Goal: Task Accomplishment & Management: Use online tool/utility

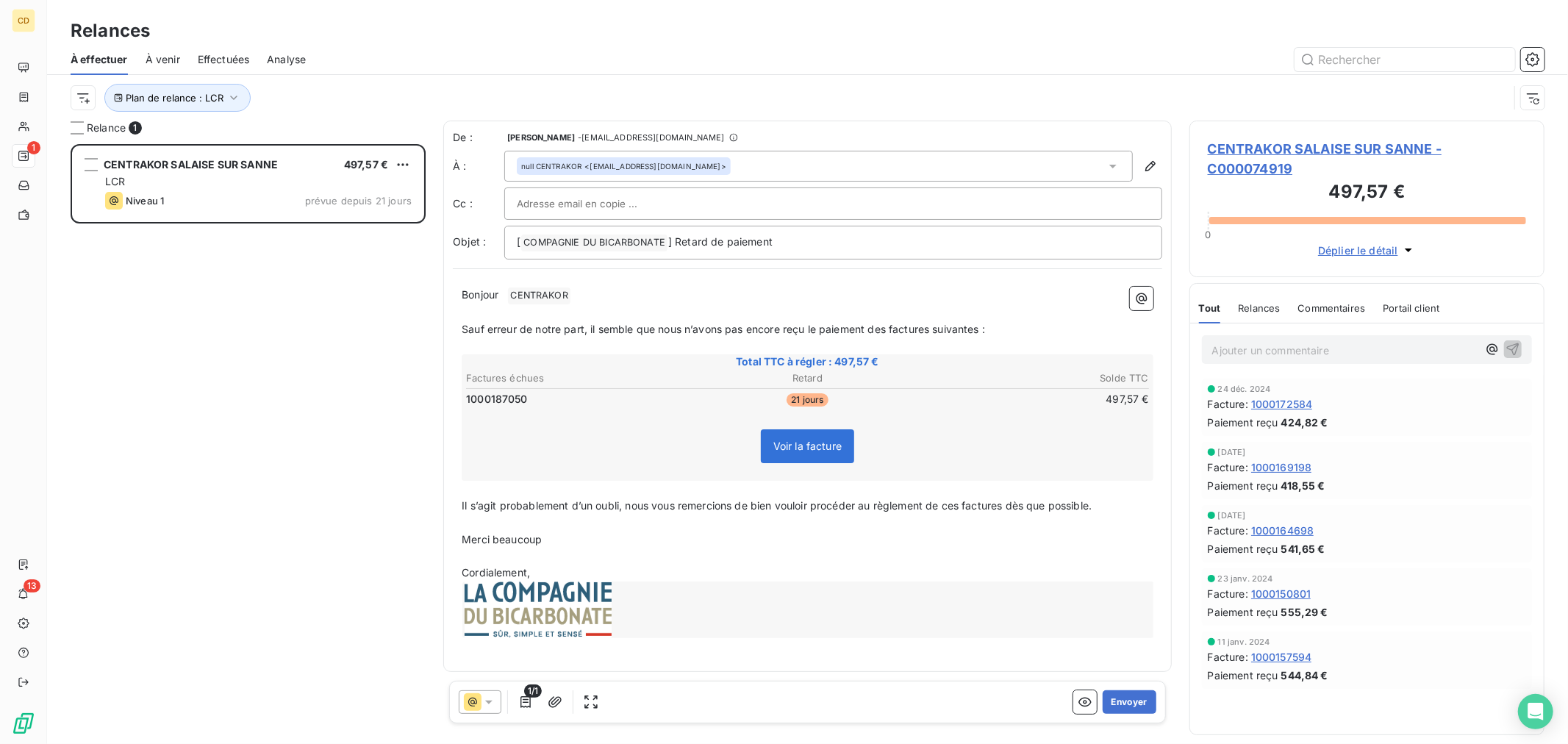
scroll to position [589, 343]
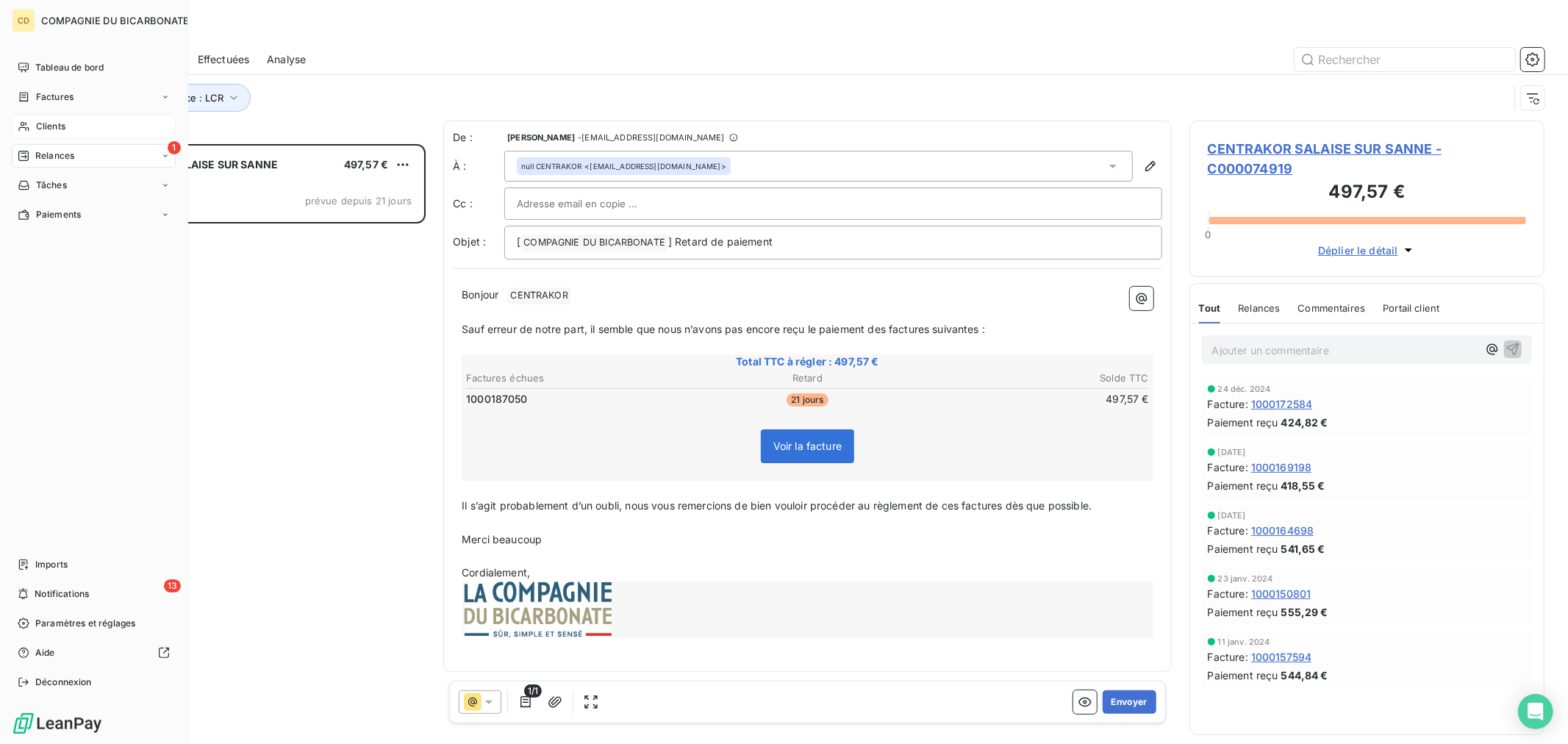
click at [52, 134] on div "Clients" at bounding box center [93, 127] width 164 height 23
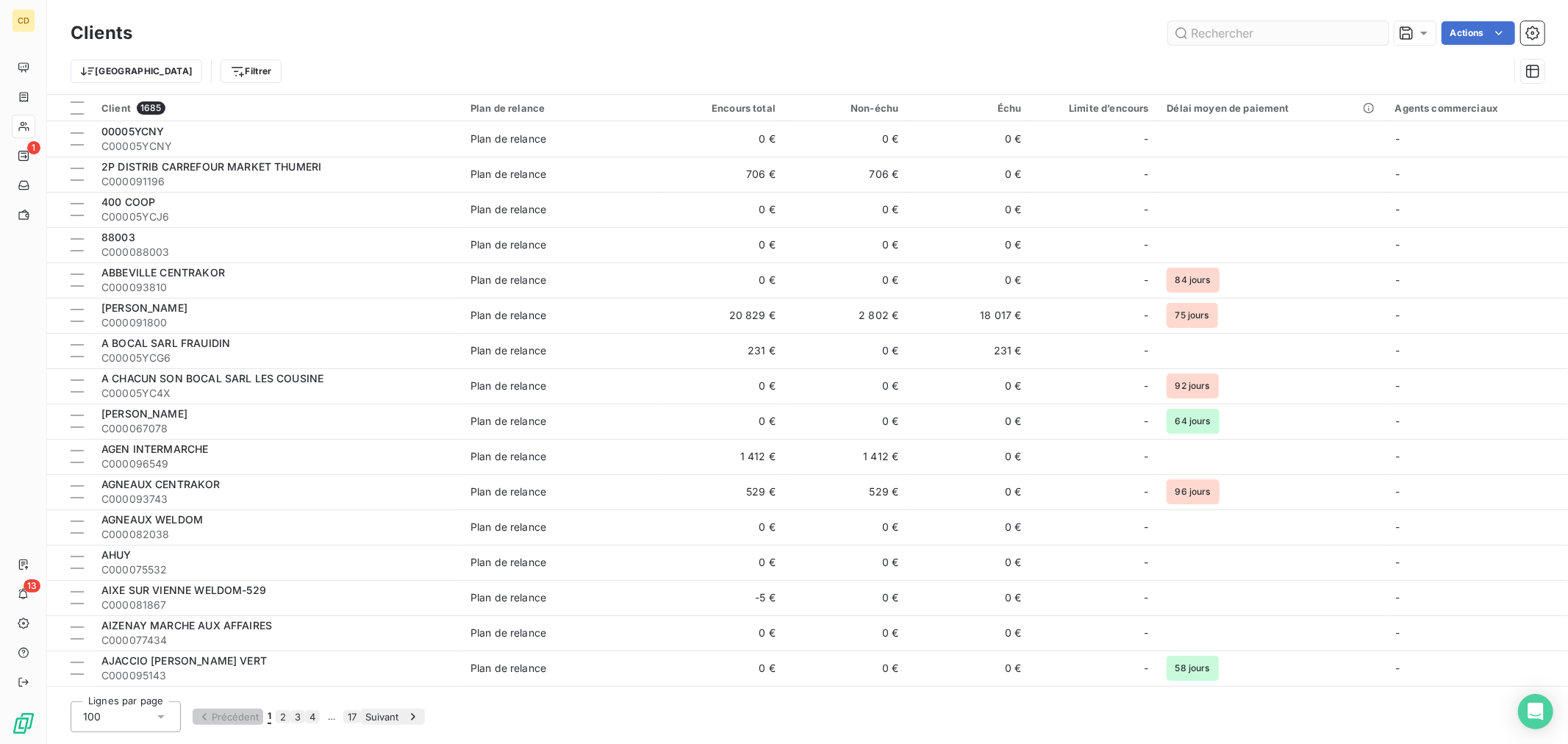
click at [1207, 31] on input "text" at bounding box center [1278, 33] width 221 height 23
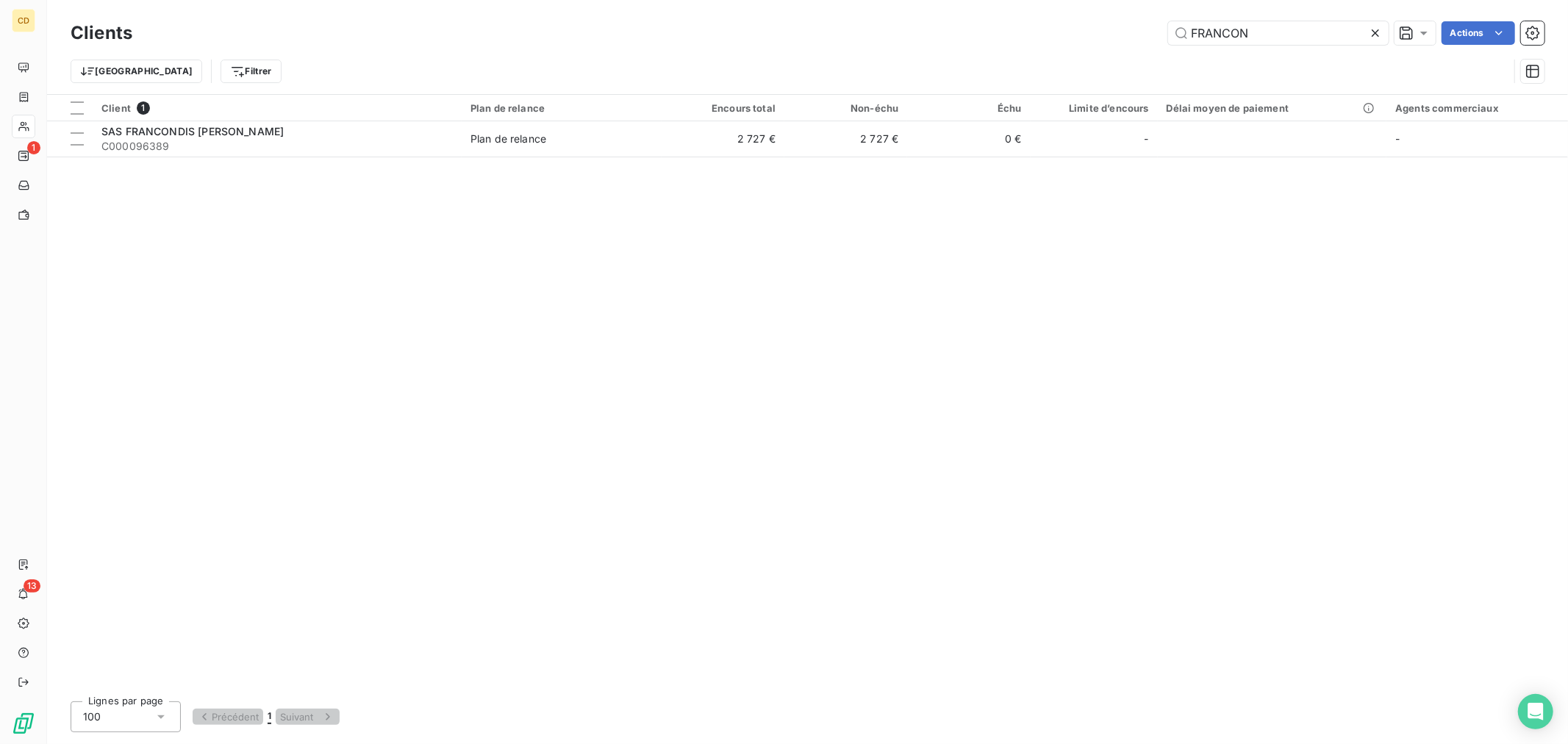
type input "FRANCON"
click at [580, 157] on table "Client 1 Plan de relance Encours total Non-échu Échu Limite d’encours Délai moy…" at bounding box center [806, 127] width 1520 height 63
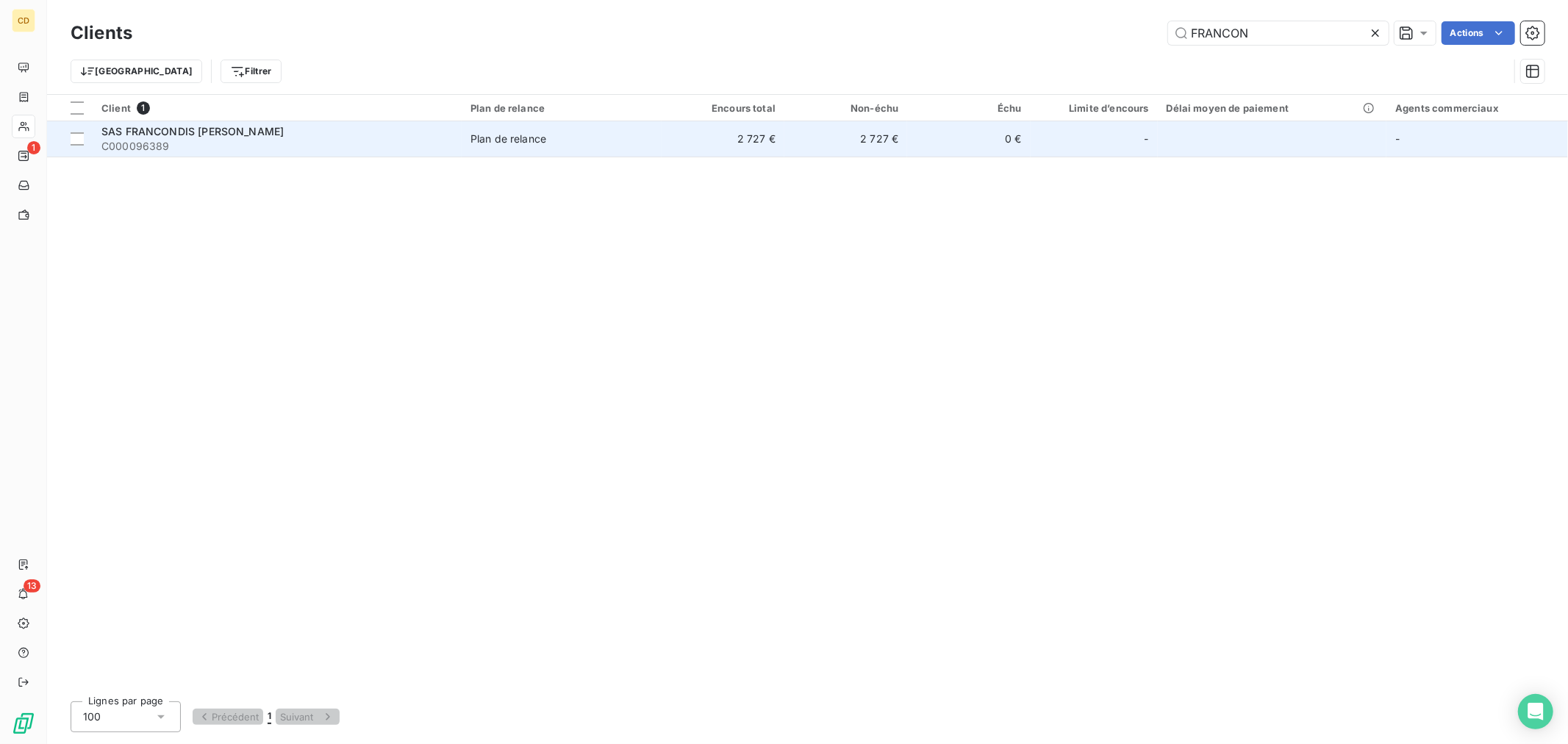
click at [575, 134] on span "Plan de relance" at bounding box center [561, 139] width 182 height 14
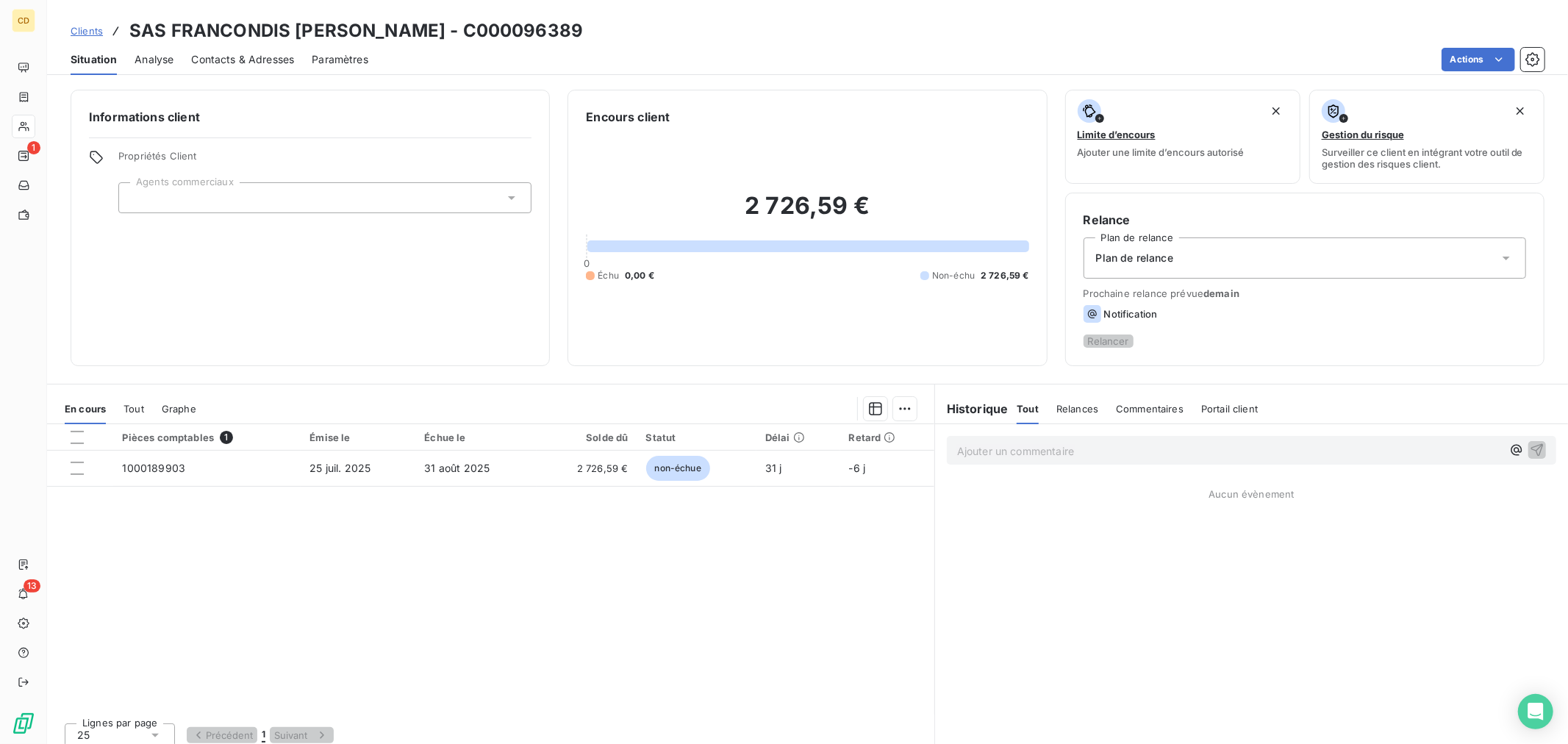
click at [1196, 258] on div "Plan de relance" at bounding box center [1304, 258] width 442 height 41
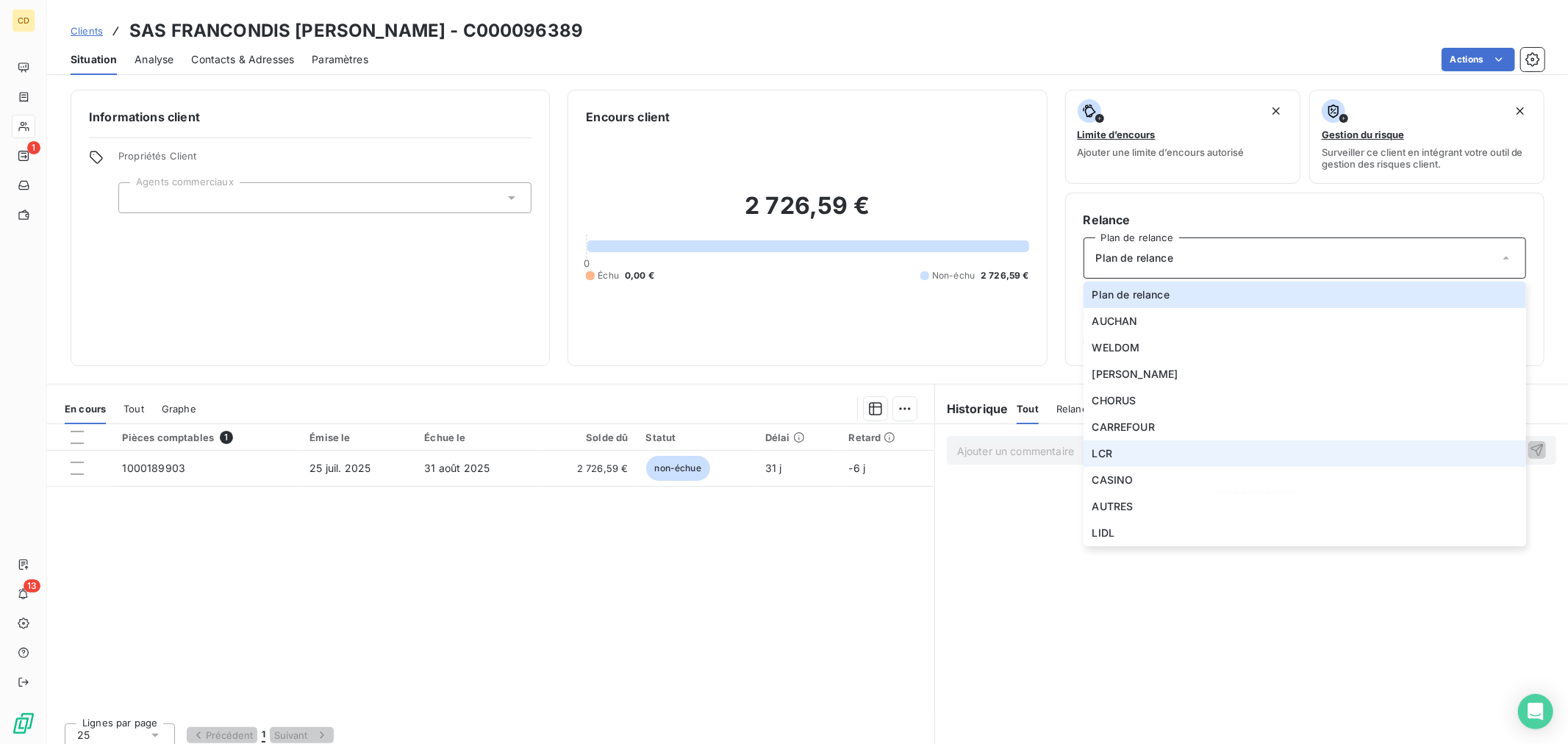
click at [1112, 456] on li "LCR" at bounding box center [1304, 453] width 442 height 26
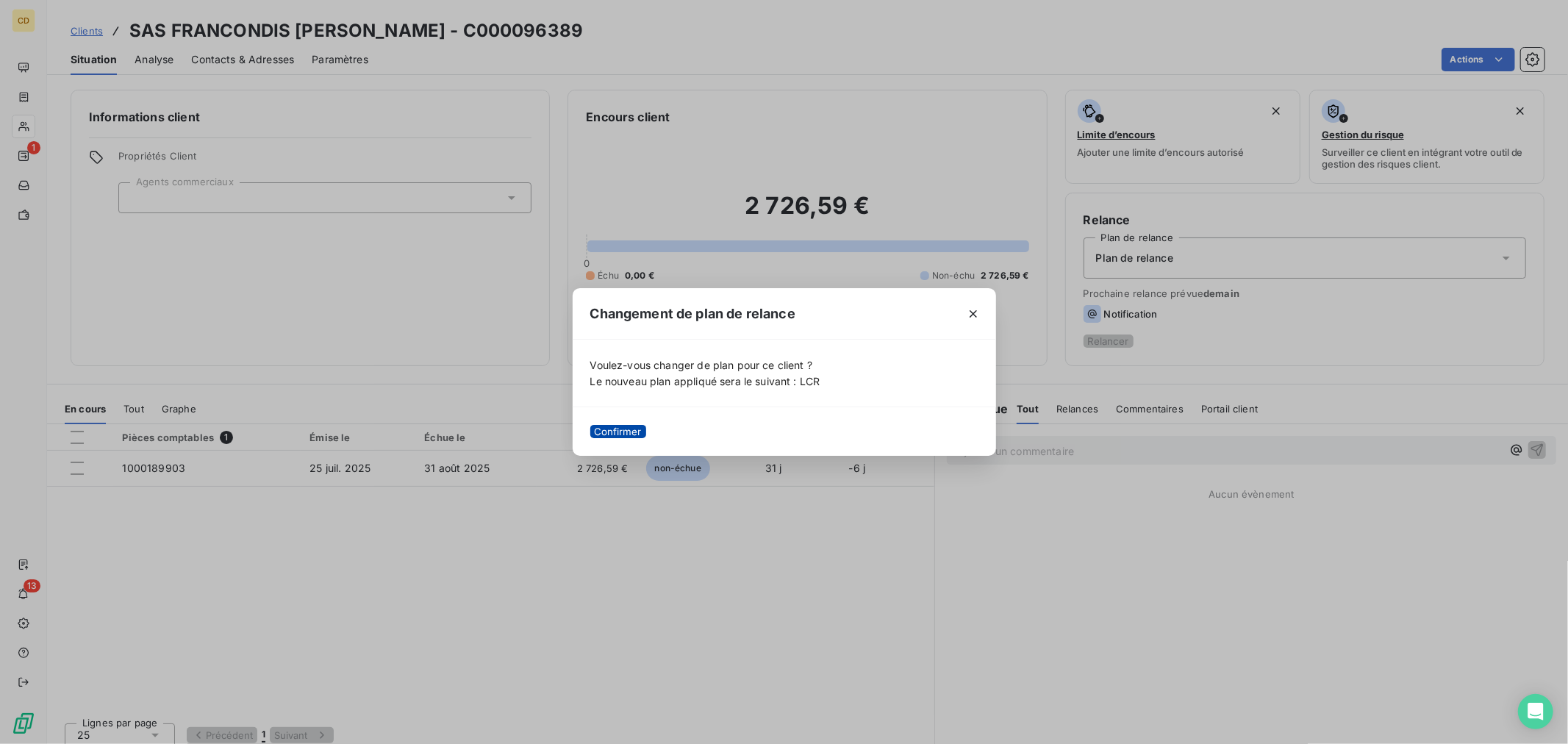
click at [628, 433] on button "Confirmer" at bounding box center [618, 432] width 56 height 13
